Goal: Navigation & Orientation: Find specific page/section

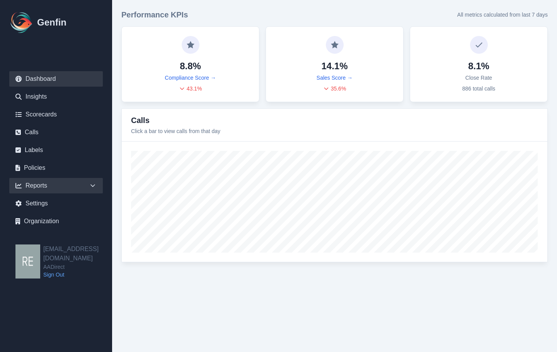
click at [91, 184] on icon at bounding box center [92, 185] width 5 height 3
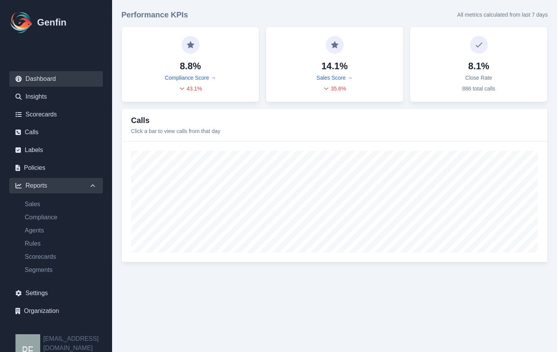
click at [91, 184] on icon at bounding box center [93, 186] width 8 height 8
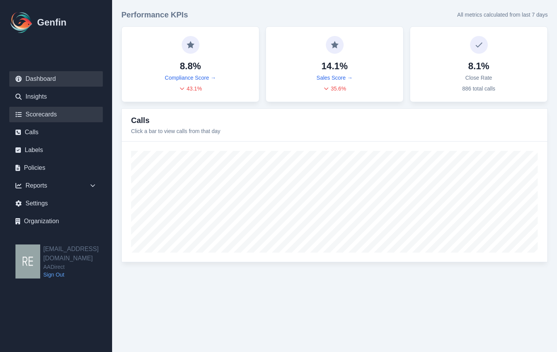
click at [50, 114] on link "Scorecards" at bounding box center [55, 114] width 93 height 15
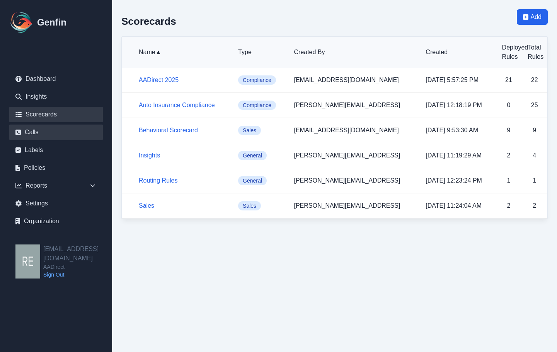
click at [36, 131] on link "Calls" at bounding box center [55, 131] width 93 height 15
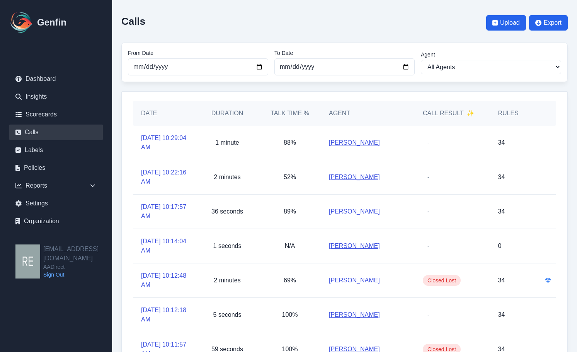
click at [472, 111] on span "✨" at bounding box center [471, 113] width 8 height 9
click at [58, 79] on link "Dashboard" at bounding box center [55, 78] width 93 height 15
